Goal: Information Seeking & Learning: Learn about a topic

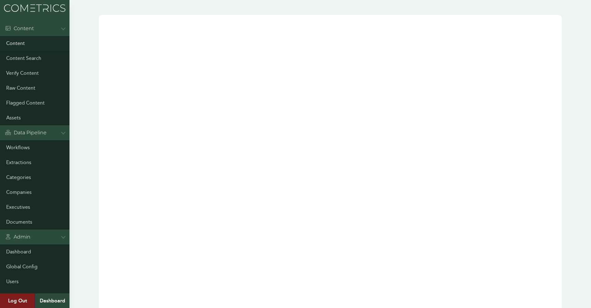
click at [52, 44] on link "Content" at bounding box center [35, 43] width 70 height 15
click at [34, 207] on link "Executives" at bounding box center [35, 207] width 70 height 15
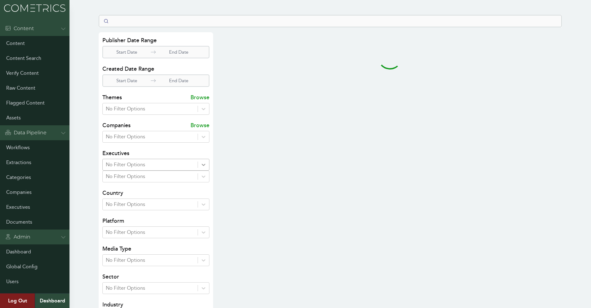
click at [129, 165] on div at bounding box center [150, 164] width 89 height 9
select select "50"
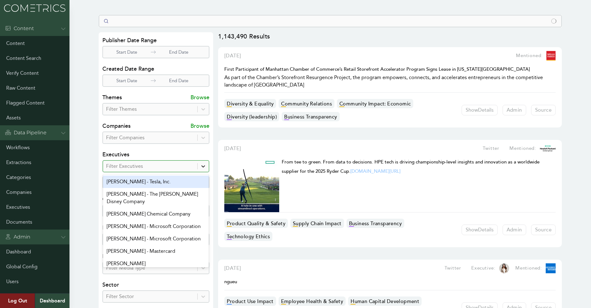
click at [204, 168] on div at bounding box center [203, 166] width 11 height 11
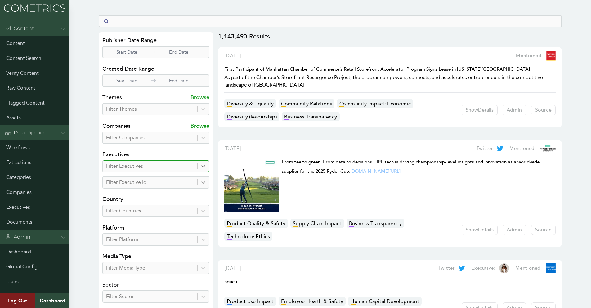
click at [200, 180] on icon at bounding box center [203, 182] width 6 height 6
click at [151, 185] on div at bounding box center [150, 182] width 88 height 9
paste input "2134"
type input "2134"
click at [130, 191] on div "2134" at bounding box center [156, 198] width 106 height 15
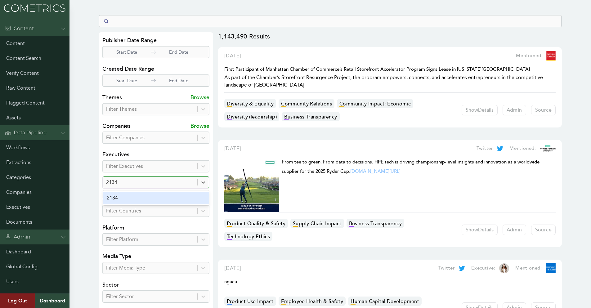
click at [111, 198] on div "2134" at bounding box center [156, 198] width 106 height 12
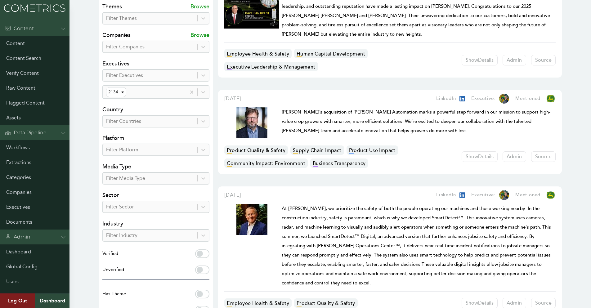
scroll to position [93, 0]
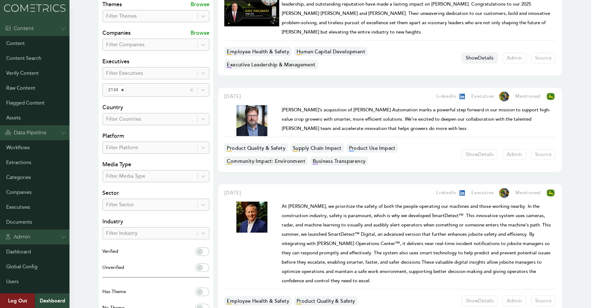
click at [471, 53] on button "Show Details" at bounding box center [480, 58] width 36 height 11
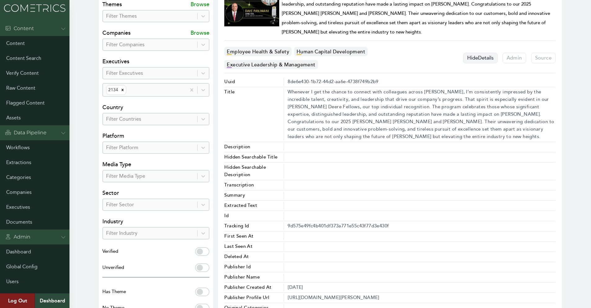
click at [471, 53] on button "Hide Details" at bounding box center [480, 58] width 34 height 11
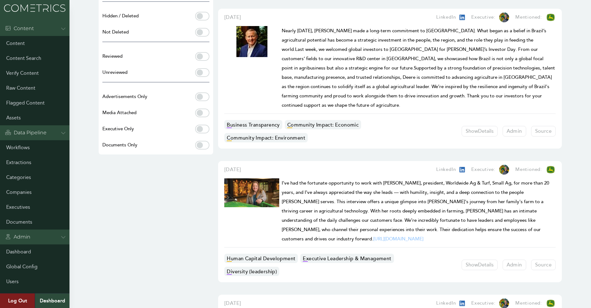
scroll to position [466, 0]
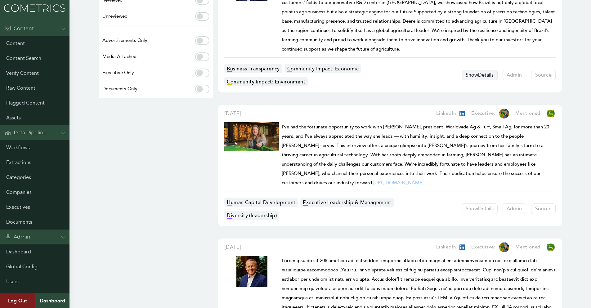
click at [471, 70] on button "Show Details" at bounding box center [480, 75] width 36 height 11
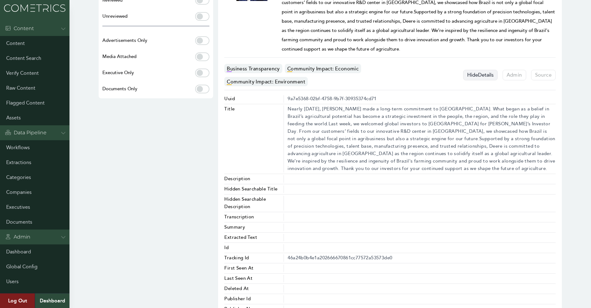
click at [471, 70] on button "Hide Details" at bounding box center [480, 75] width 34 height 11
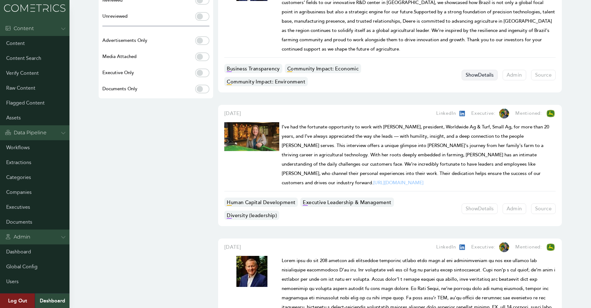
click at [471, 70] on button "Show Details" at bounding box center [480, 75] width 36 height 11
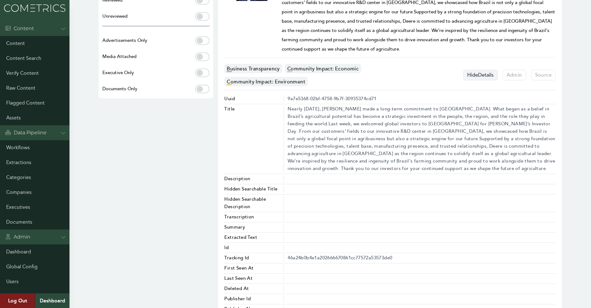
click at [471, 70] on button "Hide Details" at bounding box center [480, 75] width 34 height 11
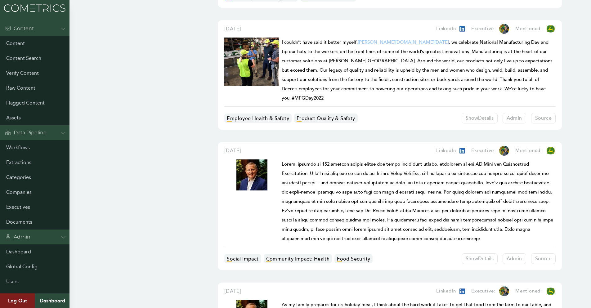
scroll to position [6061, 0]
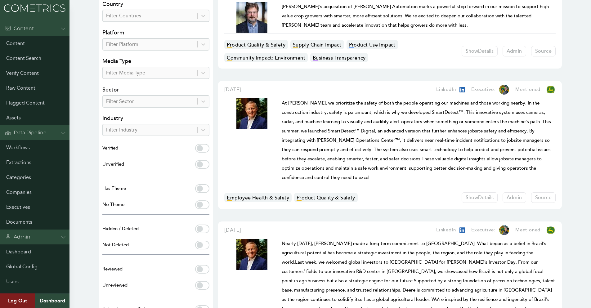
scroll to position [0, 0]
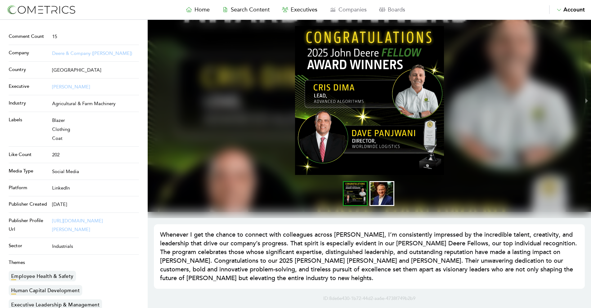
click at [76, 71] on span "[GEOGRAPHIC_DATA]" at bounding box center [76, 70] width 49 height 6
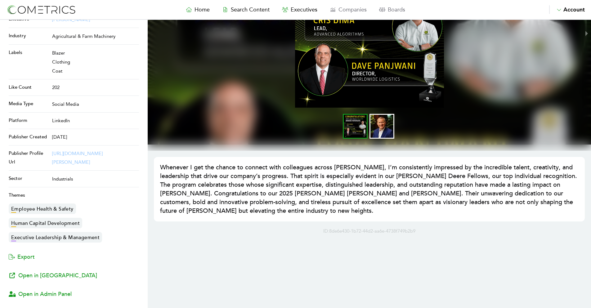
scroll to position [28, 0]
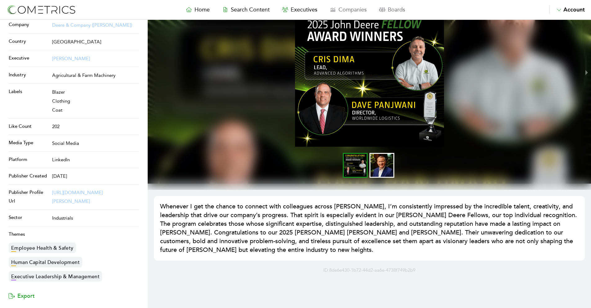
click at [199, 221] on h1 "Whenever I get the chance to connect with colleagues across [PERSON_NAME], I’m …" at bounding box center [369, 228] width 419 height 52
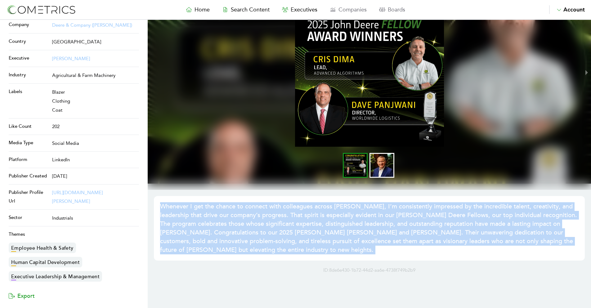
click at [199, 221] on h1 "Whenever I get the chance to connect with colleagues across [PERSON_NAME], I’m …" at bounding box center [369, 228] width 419 height 52
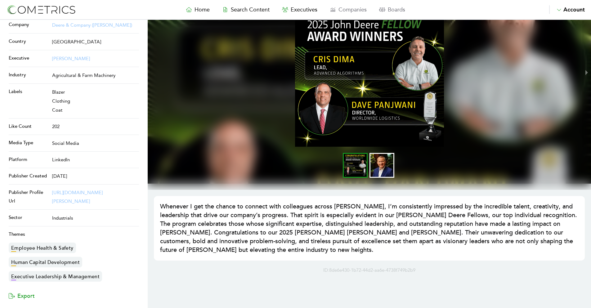
click at [69, 218] on span "Industrials" at bounding box center [62, 218] width 21 height 6
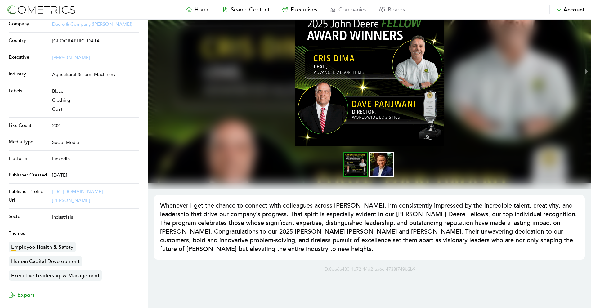
scroll to position [0, 0]
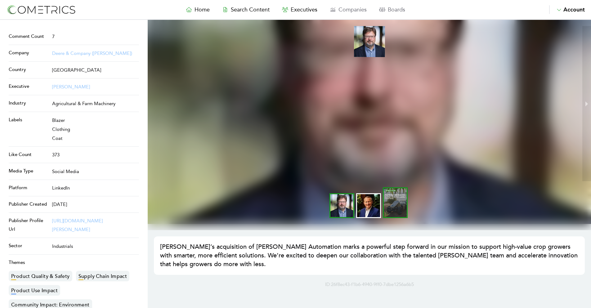
click at [391, 200] on li "slide item 3" at bounding box center [395, 202] width 25 height 31
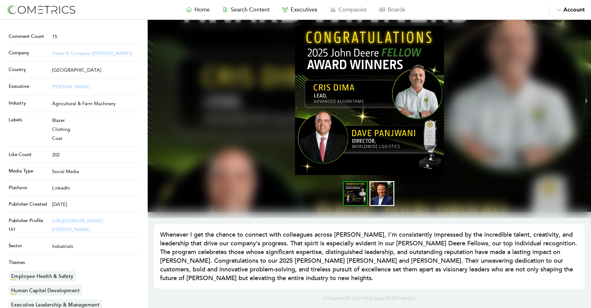
click at [138, 12] on div "Home Search Content Executives Companies Boards Saved Alerts Nominate Account A…" at bounding box center [296, 9] width 386 height 9
click at [200, 241] on h1 "Whenever I get the chance to connect with colleagues across [PERSON_NAME], I’m …" at bounding box center [369, 257] width 419 height 52
drag, startPoint x: 83, startPoint y: 221, endPoint x: 234, endPoint y: 195, distance: 153.9
